Goal: Check status: Check status

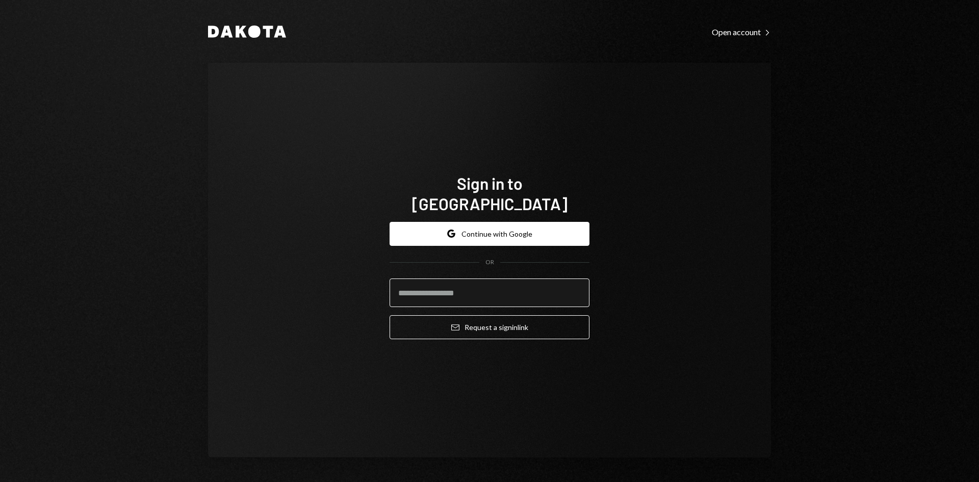
click at [449, 278] on input "email" at bounding box center [490, 292] width 200 height 29
click at [0, 481] on com-1password-button at bounding box center [0, 482] width 0 height 0
click at [459, 283] on input "email" at bounding box center [490, 292] width 200 height 29
click at [0, 481] on com-1password-button at bounding box center [0, 482] width 0 height 0
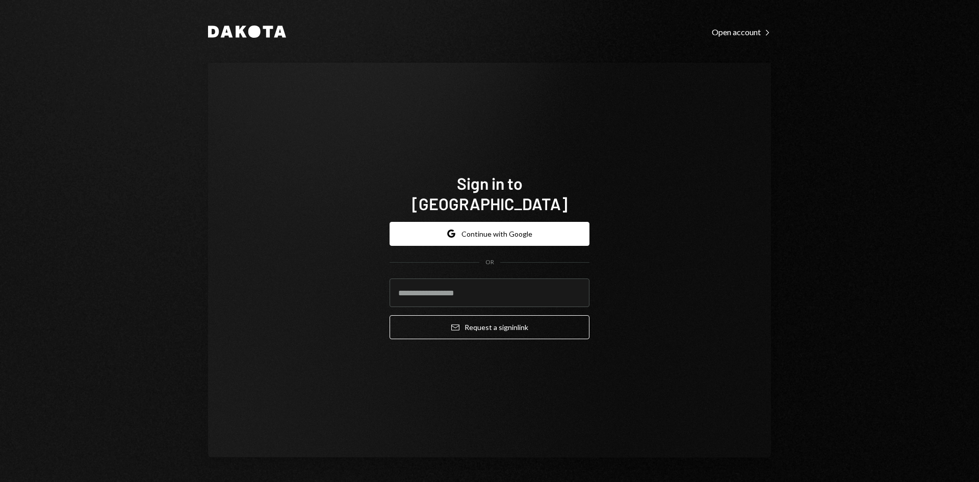
type input "**********"
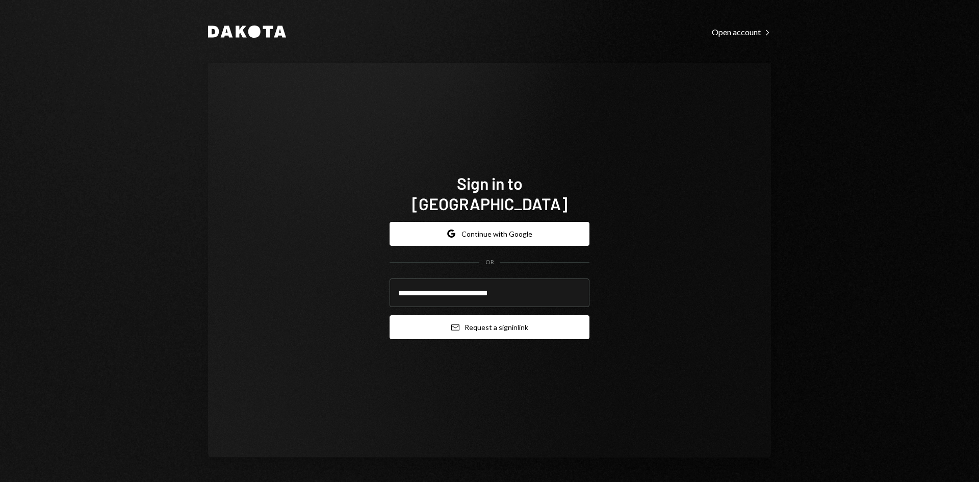
click at [493, 321] on button "Email Request a sign in link" at bounding box center [490, 327] width 200 height 24
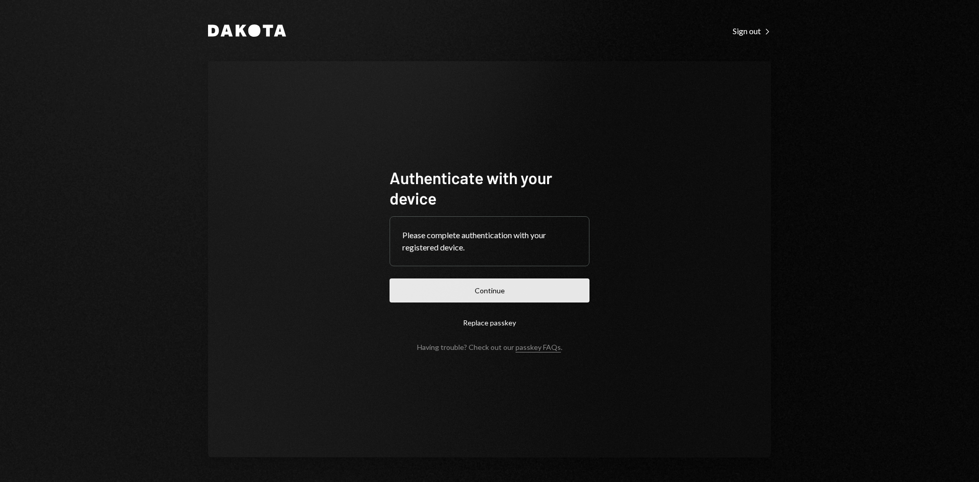
click at [497, 290] on button "Continue" at bounding box center [490, 290] width 200 height 24
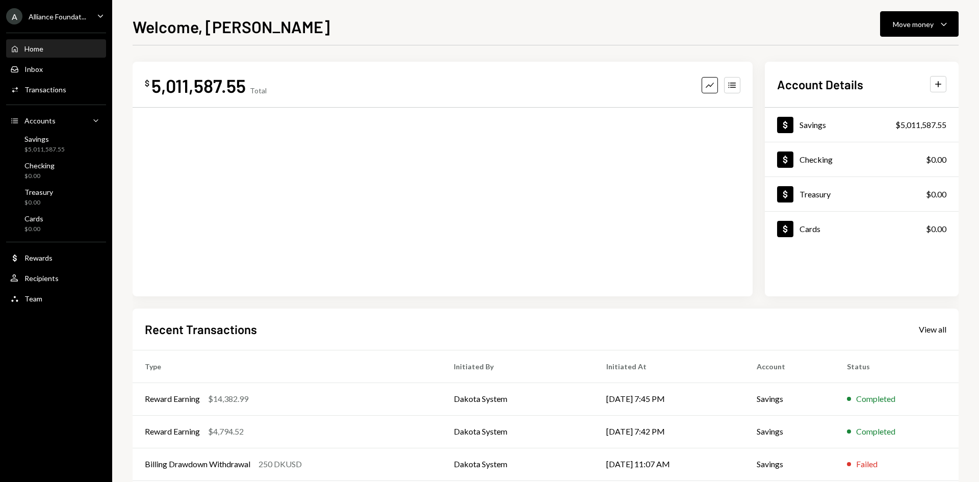
click at [101, 17] on icon "Main" at bounding box center [100, 15] width 5 height 3
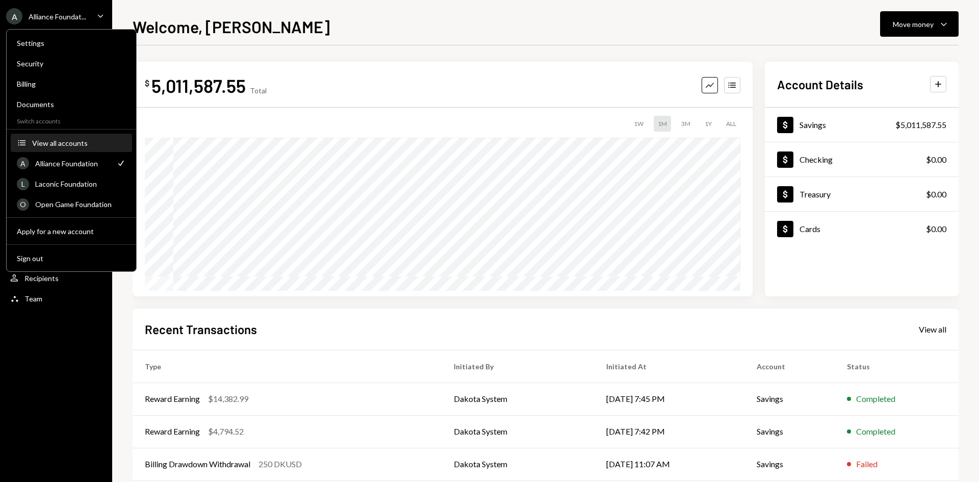
click at [75, 143] on div "View all accounts" at bounding box center [79, 143] width 94 height 9
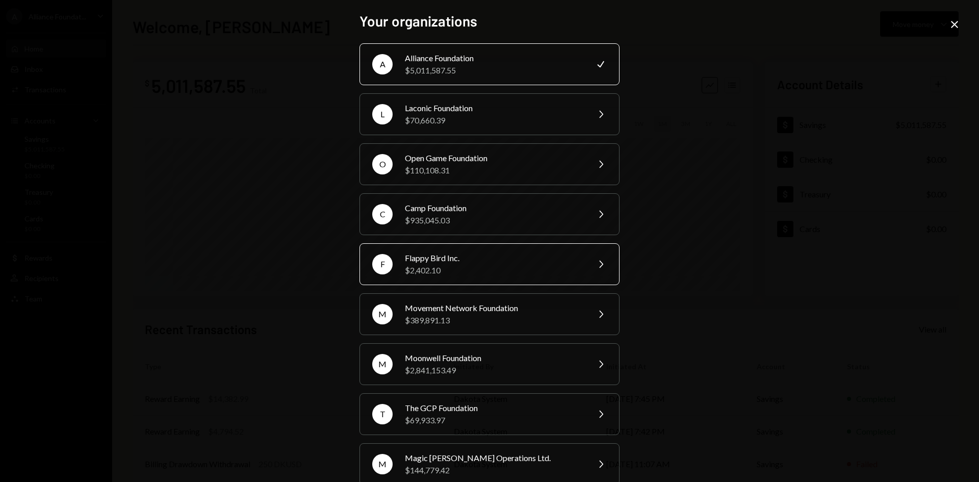
click at [475, 262] on div "Flappy Bird Inc." at bounding box center [493, 258] width 177 height 12
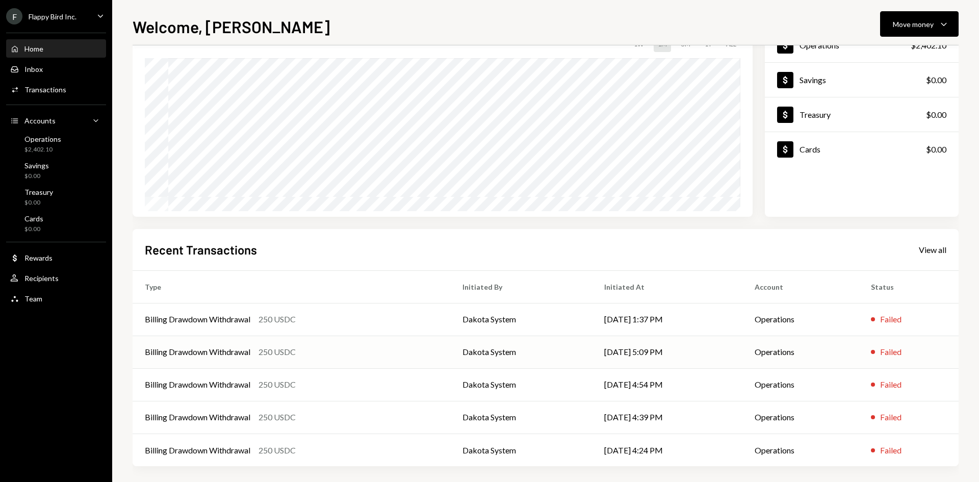
scroll to position [84, 0]
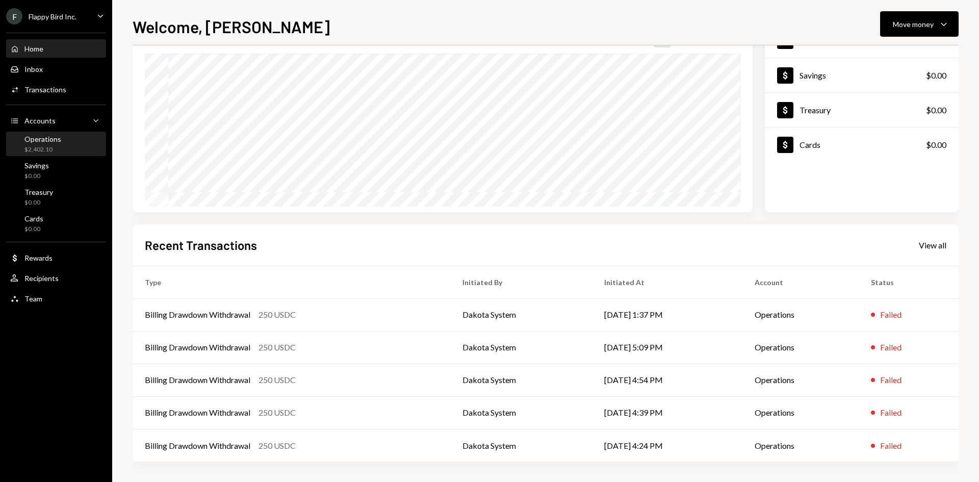
click at [57, 147] on div "$2,402.10" at bounding box center [42, 149] width 37 height 9
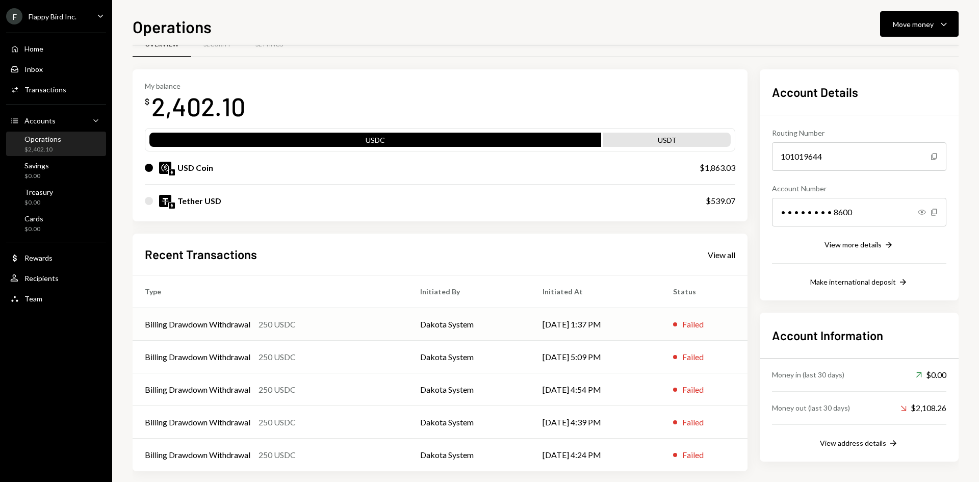
scroll to position [34, 0]
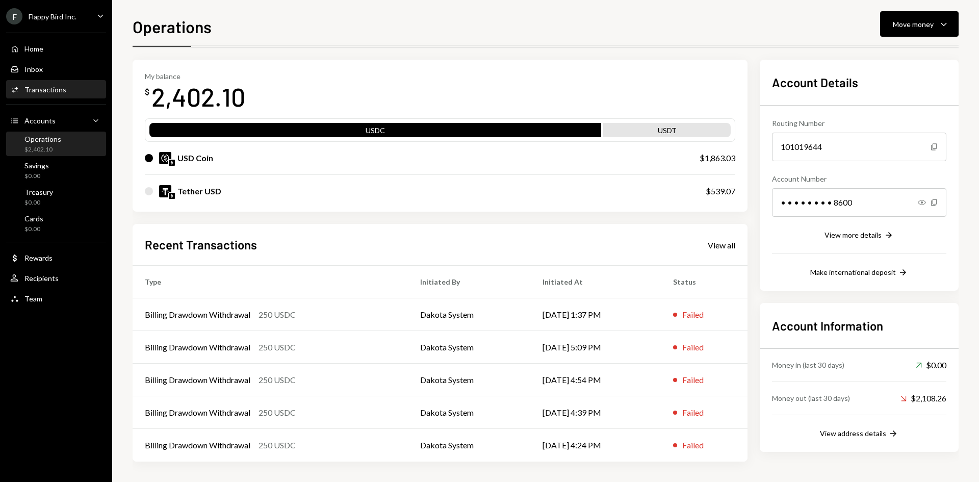
click at [60, 93] on div "Transactions" at bounding box center [45, 89] width 42 height 9
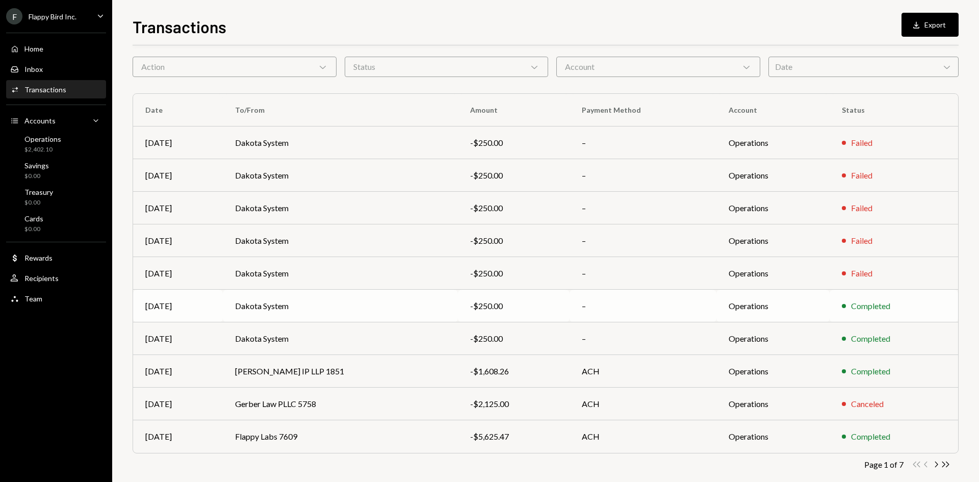
scroll to position [50, 0]
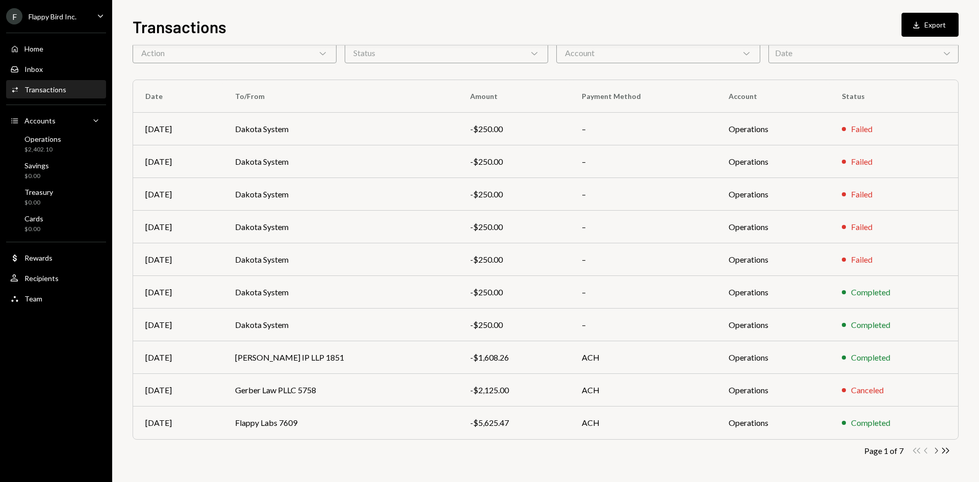
click at [934, 448] on icon "Chevron Right" at bounding box center [936, 451] width 10 height 10
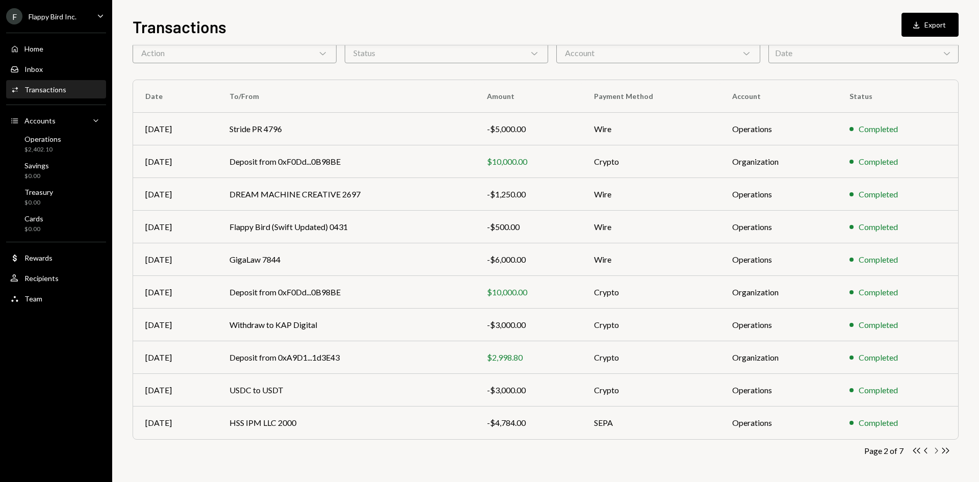
click at [935, 452] on icon "Chevron Right" at bounding box center [936, 451] width 10 height 10
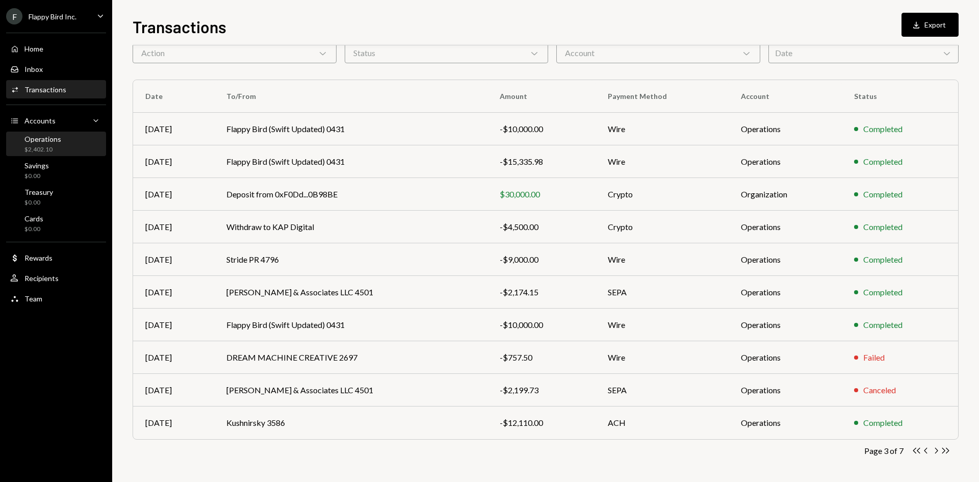
click at [51, 145] on div "$2,402.10" at bounding box center [42, 149] width 37 height 9
